Goal: Register for event/course

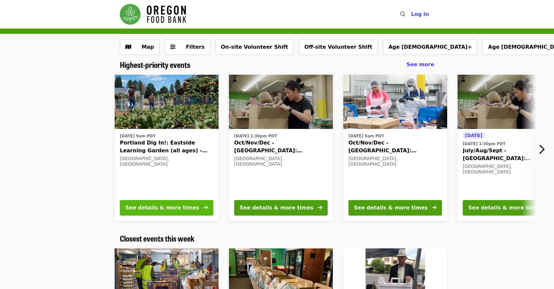
click at [147, 207] on div "See details & more times" at bounding box center [162, 208] width 74 height 8
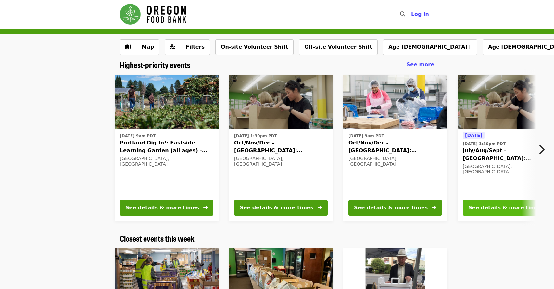
click at [480, 208] on div "See details & more times" at bounding box center [505, 208] width 74 height 8
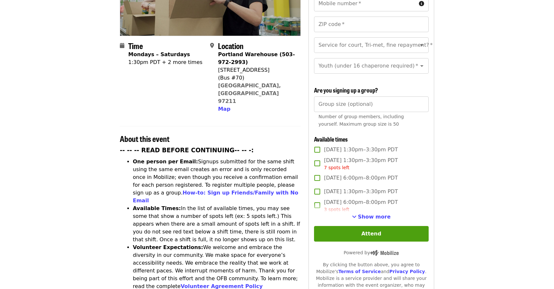
scroll to position [131, 0]
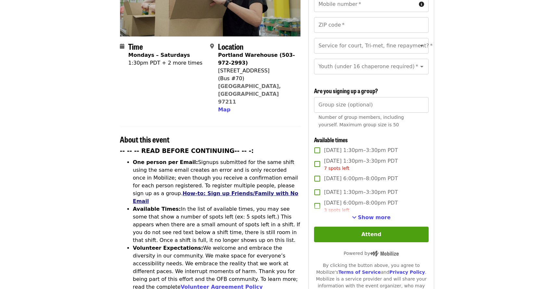
click at [279, 190] on link "How-to: Sign up Friends/Family with No Email" at bounding box center [216, 197] width 166 height 14
type input "*"
click at [420, 97] on input "*" at bounding box center [371, 105] width 115 height 16
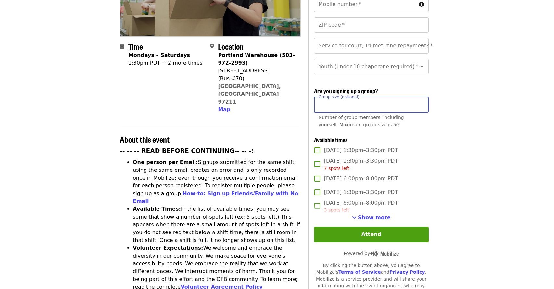
click at [385, 97] on input "*" at bounding box center [371, 105] width 115 height 16
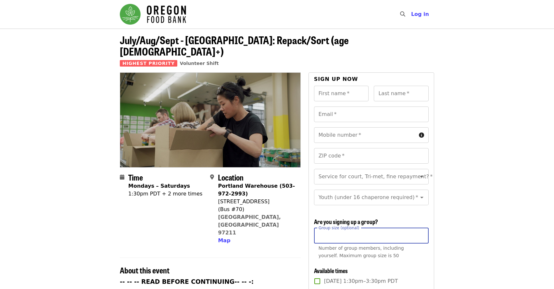
scroll to position [0, 0]
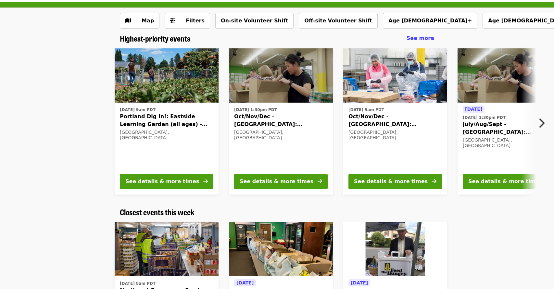
scroll to position [22, 0]
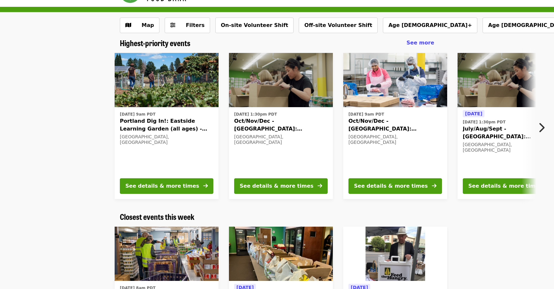
click at [542, 128] on icon "chevron-right icon" at bounding box center [541, 127] width 6 height 12
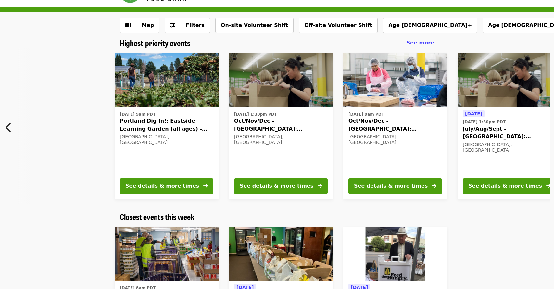
scroll to position [0, 464]
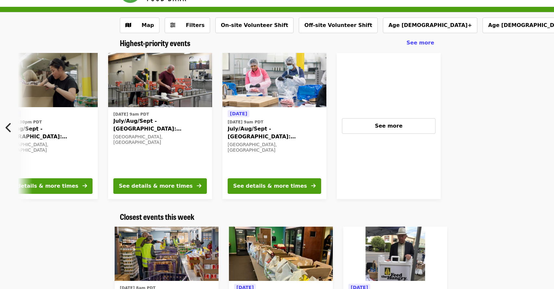
click at [11, 125] on icon "chevron-left icon" at bounding box center [9, 127] width 6 height 12
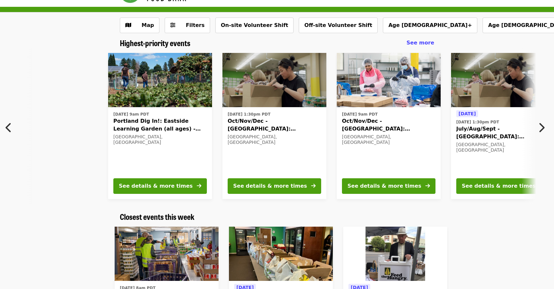
click at [139, 124] on span "Portland Dig In!: Eastside Learning Garden (all ages) - Aug/Sept/Oct" at bounding box center [160, 125] width 94 height 16
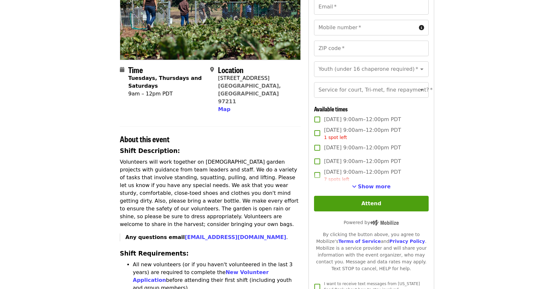
scroll to position [106, 0]
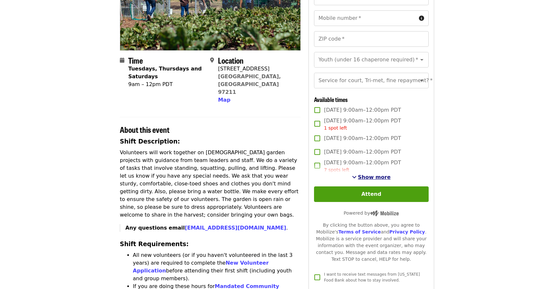
click at [375, 175] on span "Show more" at bounding box center [374, 177] width 33 height 6
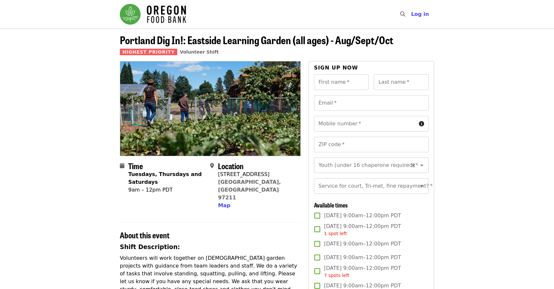
scroll to position [0, 0]
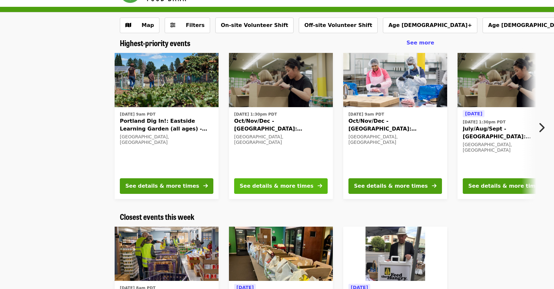
click at [287, 185] on div "See details & more times" at bounding box center [277, 186] width 74 height 8
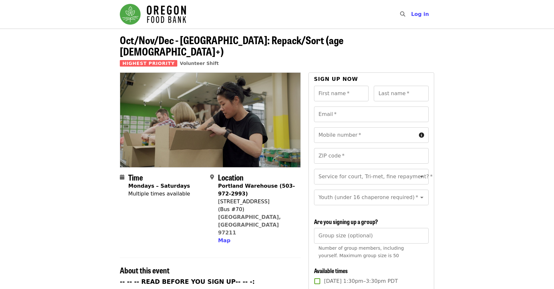
scroll to position [22, 0]
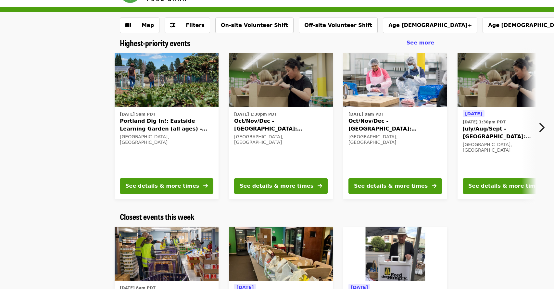
click at [540, 128] on icon "chevron-right icon" at bounding box center [541, 127] width 6 height 12
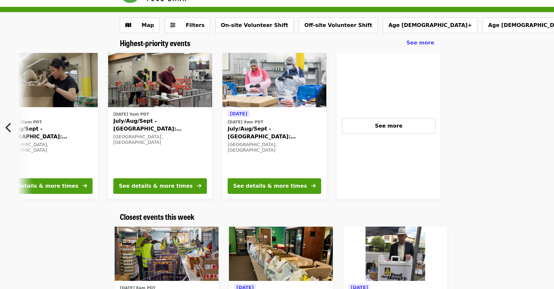
click at [8, 130] on icon "chevron-left icon" at bounding box center [9, 127] width 6 height 12
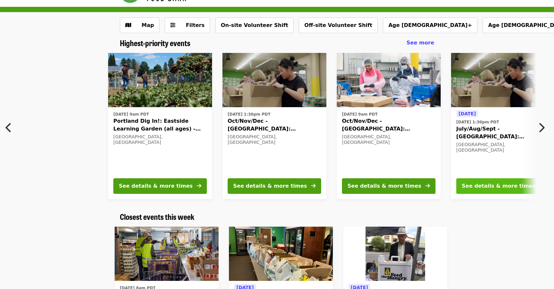
click at [482, 184] on div "See details & more times" at bounding box center [499, 186] width 74 height 8
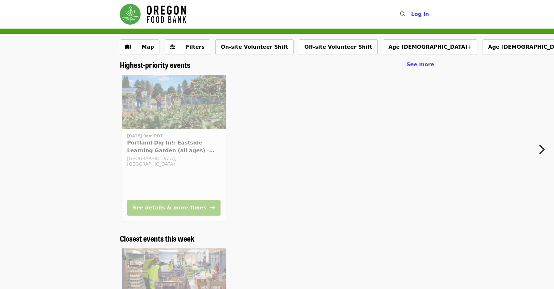
scroll to position [22, 0]
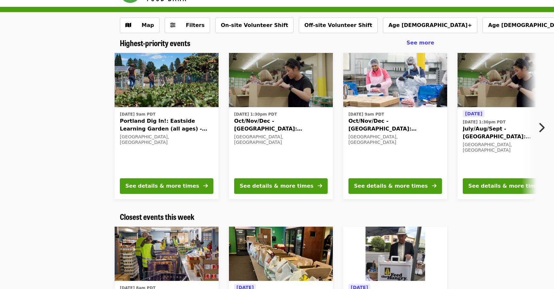
click at [540, 131] on icon "chevron-right icon" at bounding box center [541, 127] width 6 height 12
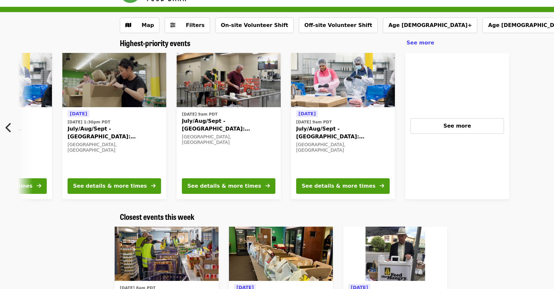
scroll to position [0, 464]
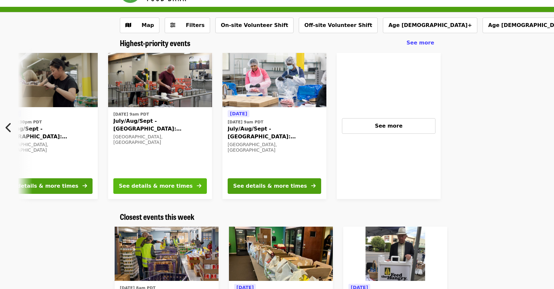
click at [171, 183] on div "See details & more times" at bounding box center [156, 186] width 74 height 8
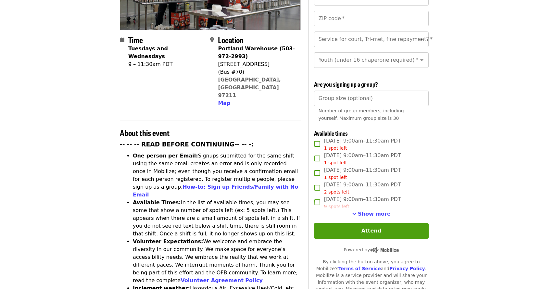
scroll to position [138, 0]
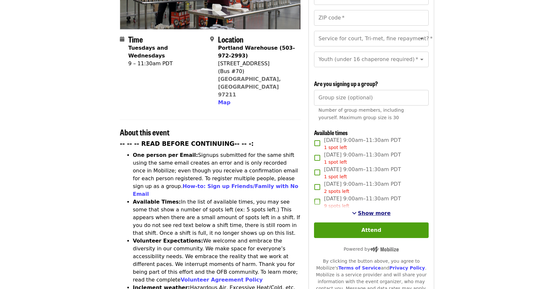
click at [373, 210] on span "Show more" at bounding box center [374, 213] width 33 height 6
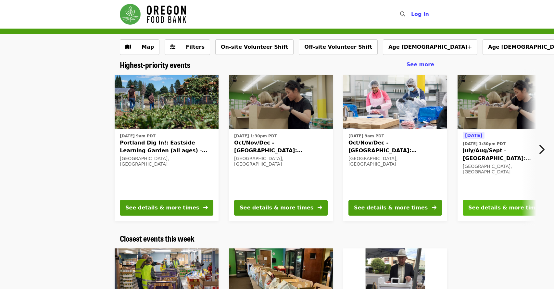
click at [481, 206] on div "See details & more times" at bounding box center [505, 208] width 74 height 8
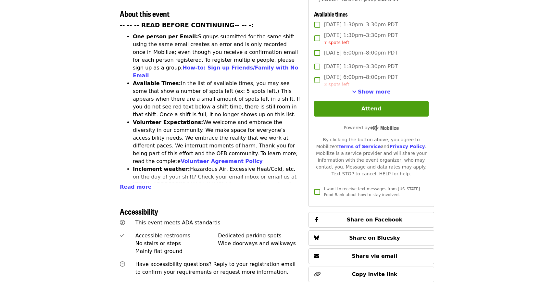
scroll to position [257, 0]
click at [134, 183] on span "Read more" at bounding box center [136, 186] width 32 height 6
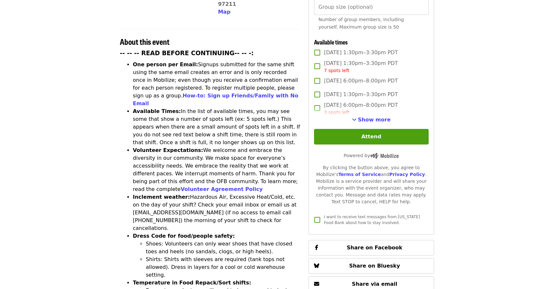
scroll to position [231, 0]
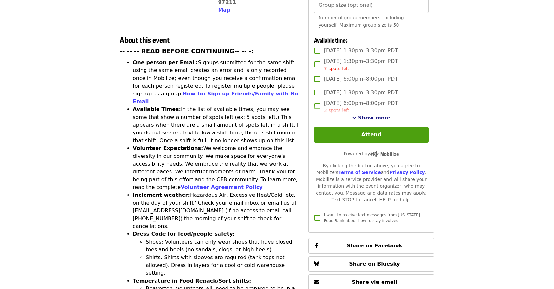
click at [375, 115] on span "Show more" at bounding box center [374, 118] width 33 height 6
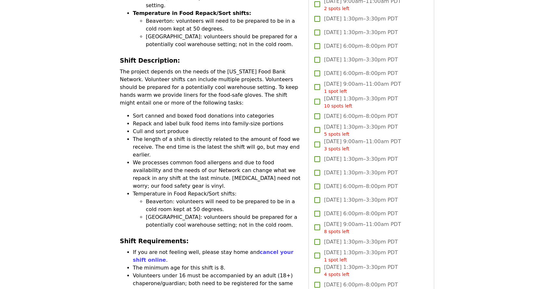
scroll to position [500, 0]
